Goal: Information Seeking & Learning: Learn about a topic

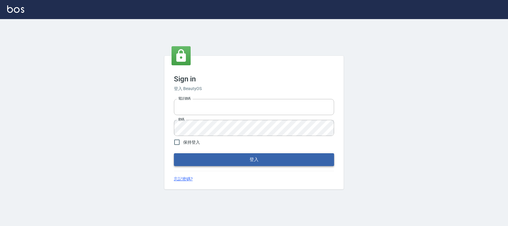
type input "0228335030"
click at [296, 166] on button "登入" at bounding box center [254, 159] width 160 height 13
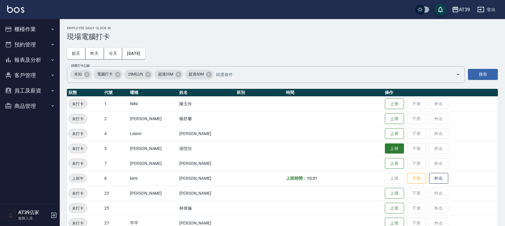
click at [385, 153] on button "上班" at bounding box center [394, 149] width 19 height 10
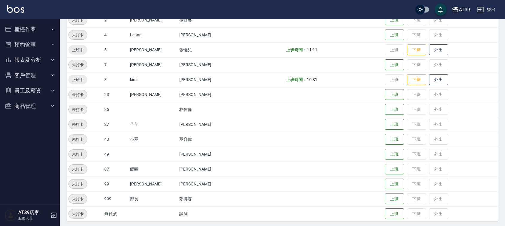
scroll to position [101, 0]
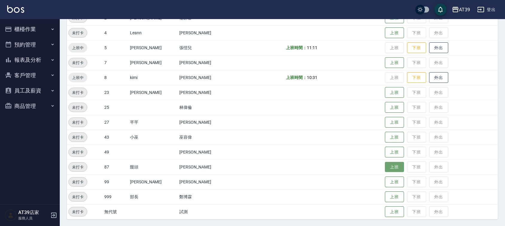
click at [385, 167] on button "上班" at bounding box center [394, 167] width 19 height 10
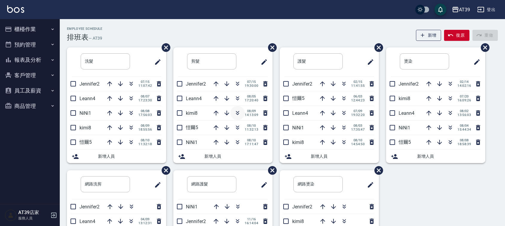
click at [240, 112] on icon "button" at bounding box center [237, 113] width 7 height 7
drag, startPoint x: 240, startPoint y: 112, endPoint x: 235, endPoint y: 115, distance: 5.9
click at [41, 59] on button "報表及分析" at bounding box center [29, 60] width 55 height 16
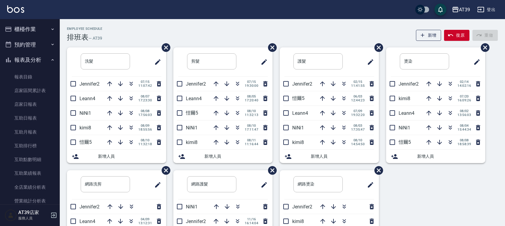
click at [56, 56] on nav "櫃檯作業 打帳單 帳單列表 現金收支登錄 每日結帳 排班表 現場電腦打卡 預約管理 預約管理 單日預約紀錄 單週預約紀錄 報表及分析 報表目錄 店家區間累計表…" at bounding box center [30, 111] width 60 height 185
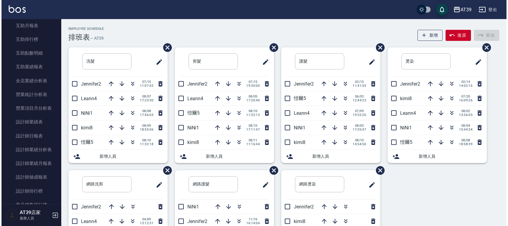
scroll to position [116, 0]
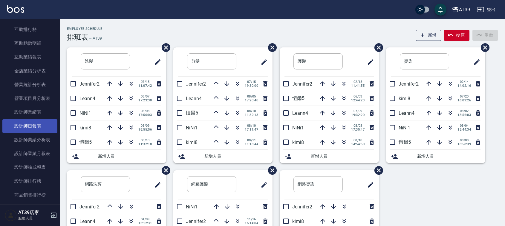
click at [41, 122] on link "設計師日報表" at bounding box center [29, 126] width 55 height 14
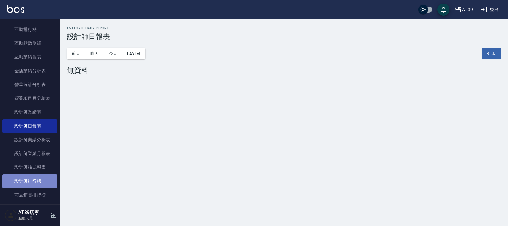
click at [31, 177] on link "設計師排行榜" at bounding box center [29, 182] width 55 height 14
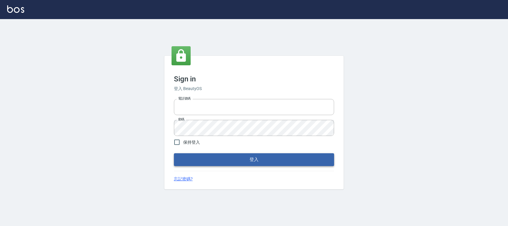
type input "0228335030"
click at [202, 157] on button "登入" at bounding box center [254, 159] width 160 height 13
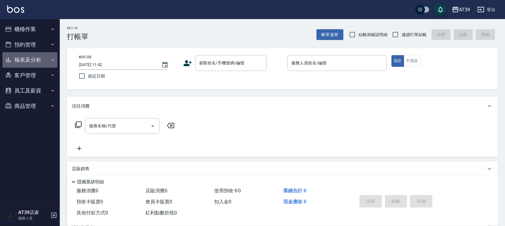
click at [38, 63] on button "報表及分析" at bounding box center [29, 60] width 55 height 16
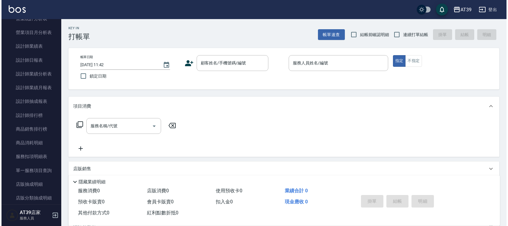
scroll to position [191, 0]
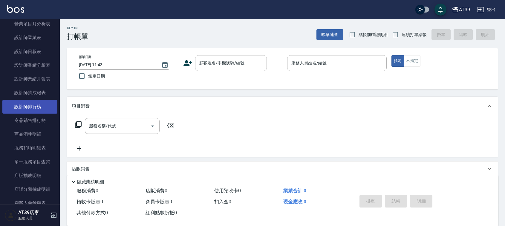
click at [27, 106] on link "設計師排行榜" at bounding box center [29, 107] width 55 height 14
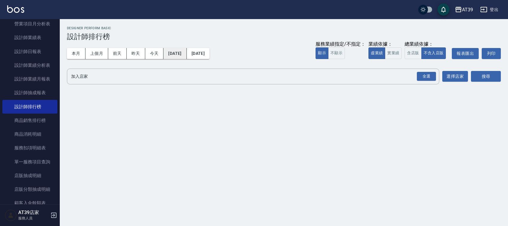
click at [176, 54] on button "[DATE]" at bounding box center [174, 53] width 23 height 11
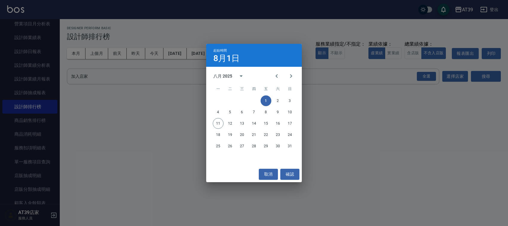
click at [57, 95] on div "起始時間 8月1日 八月 2025 一 二 三 四 五 六 日 1 2 3 4 5 6 7 8 9 10 11 12 13 14 15 16 17 18 19…" at bounding box center [254, 113] width 508 height 226
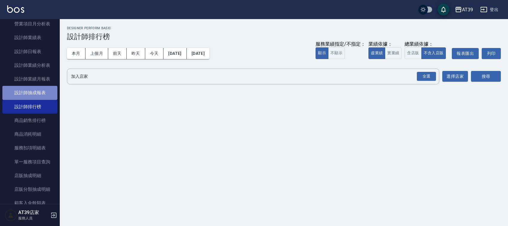
click at [39, 96] on link "設計師抽成報表" at bounding box center [29, 93] width 55 height 14
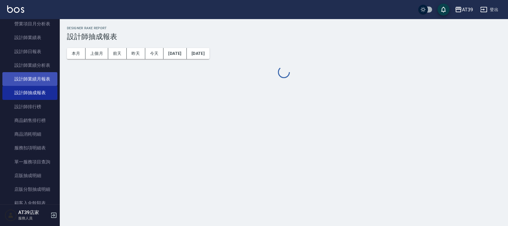
click at [42, 79] on link "設計師業績月報表" at bounding box center [29, 79] width 55 height 14
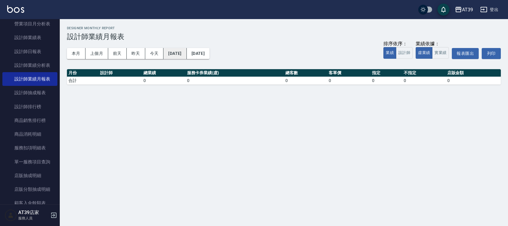
click at [174, 52] on button "[DATE]" at bounding box center [174, 53] width 23 height 11
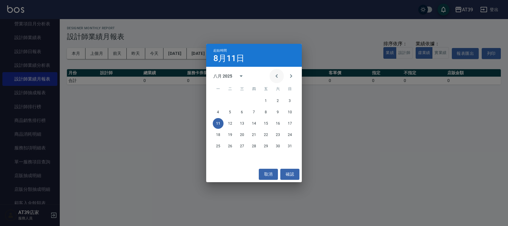
click at [276, 79] on icon "Previous month" at bounding box center [276, 76] width 7 height 7
click at [269, 110] on button "11" at bounding box center [265, 112] width 11 height 11
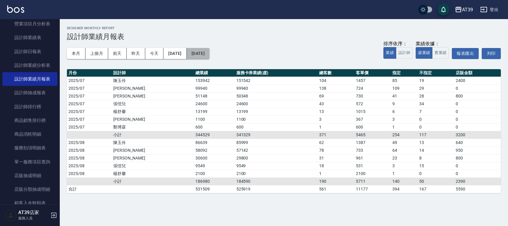
click at [205, 52] on button "[DATE]" at bounding box center [198, 53] width 23 height 11
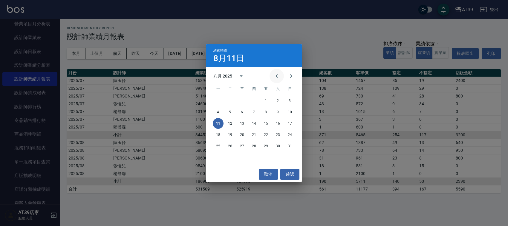
click at [278, 71] on button "Previous month" at bounding box center [276, 76] width 14 height 14
click at [265, 114] on button "11" at bounding box center [265, 112] width 11 height 11
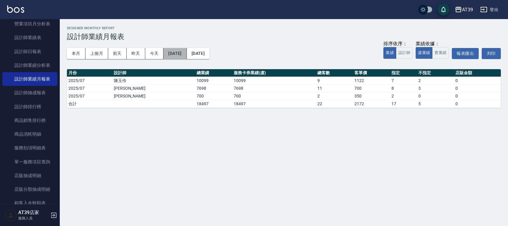
click at [186, 53] on button "[DATE]" at bounding box center [174, 53] width 23 height 11
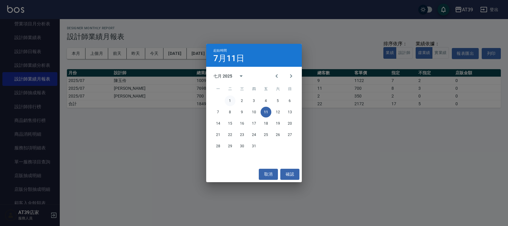
click at [231, 99] on button "1" at bounding box center [230, 101] width 11 height 11
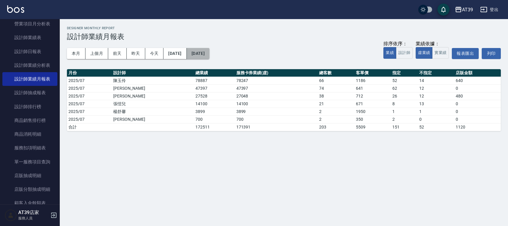
click at [209, 49] on button "[DATE]" at bounding box center [198, 53] width 23 height 11
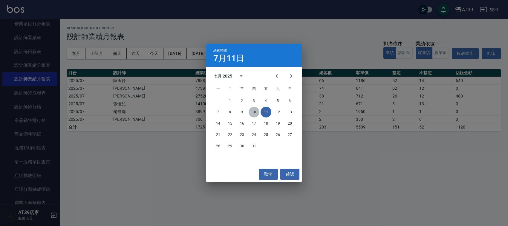
click at [256, 111] on button "10" at bounding box center [253, 112] width 11 height 11
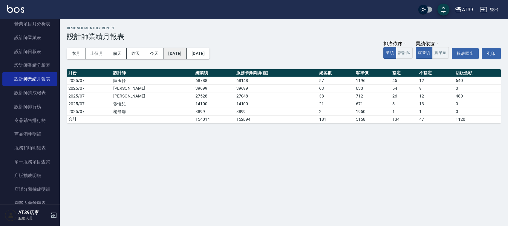
click at [186, 56] on button "[DATE]" at bounding box center [174, 53] width 23 height 11
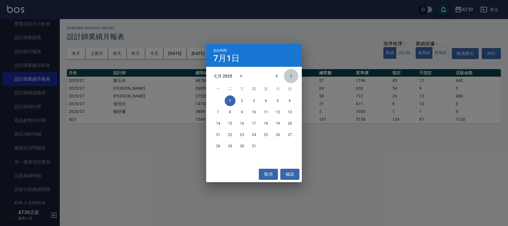
click at [293, 75] on icon "Next month" at bounding box center [290, 76] width 7 height 7
click at [264, 99] on button "1" at bounding box center [265, 101] width 11 height 11
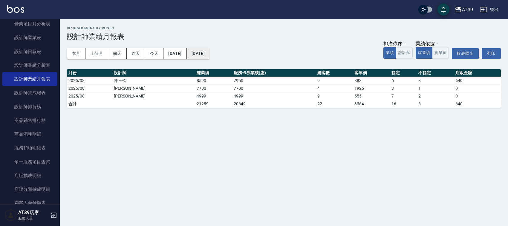
click at [209, 54] on button "[DATE]" at bounding box center [198, 53] width 23 height 11
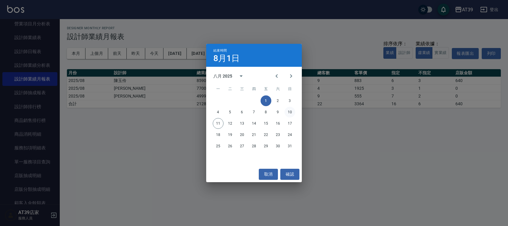
click at [287, 113] on button "10" at bounding box center [289, 112] width 11 height 11
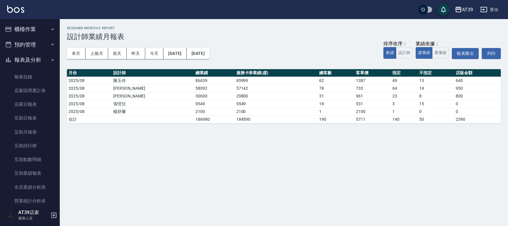
click at [35, 32] on button "櫃檯作業" at bounding box center [29, 30] width 55 height 16
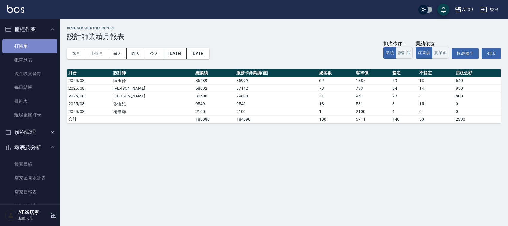
click at [36, 44] on link "打帳單" at bounding box center [29, 46] width 55 height 14
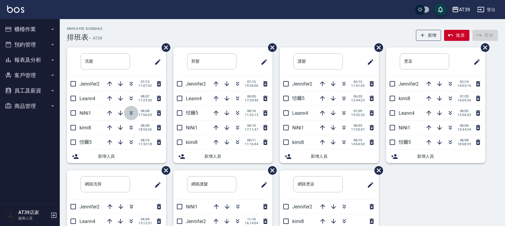
click at [132, 110] on icon "button" at bounding box center [131, 113] width 7 height 7
